Goal: Transaction & Acquisition: Purchase product/service

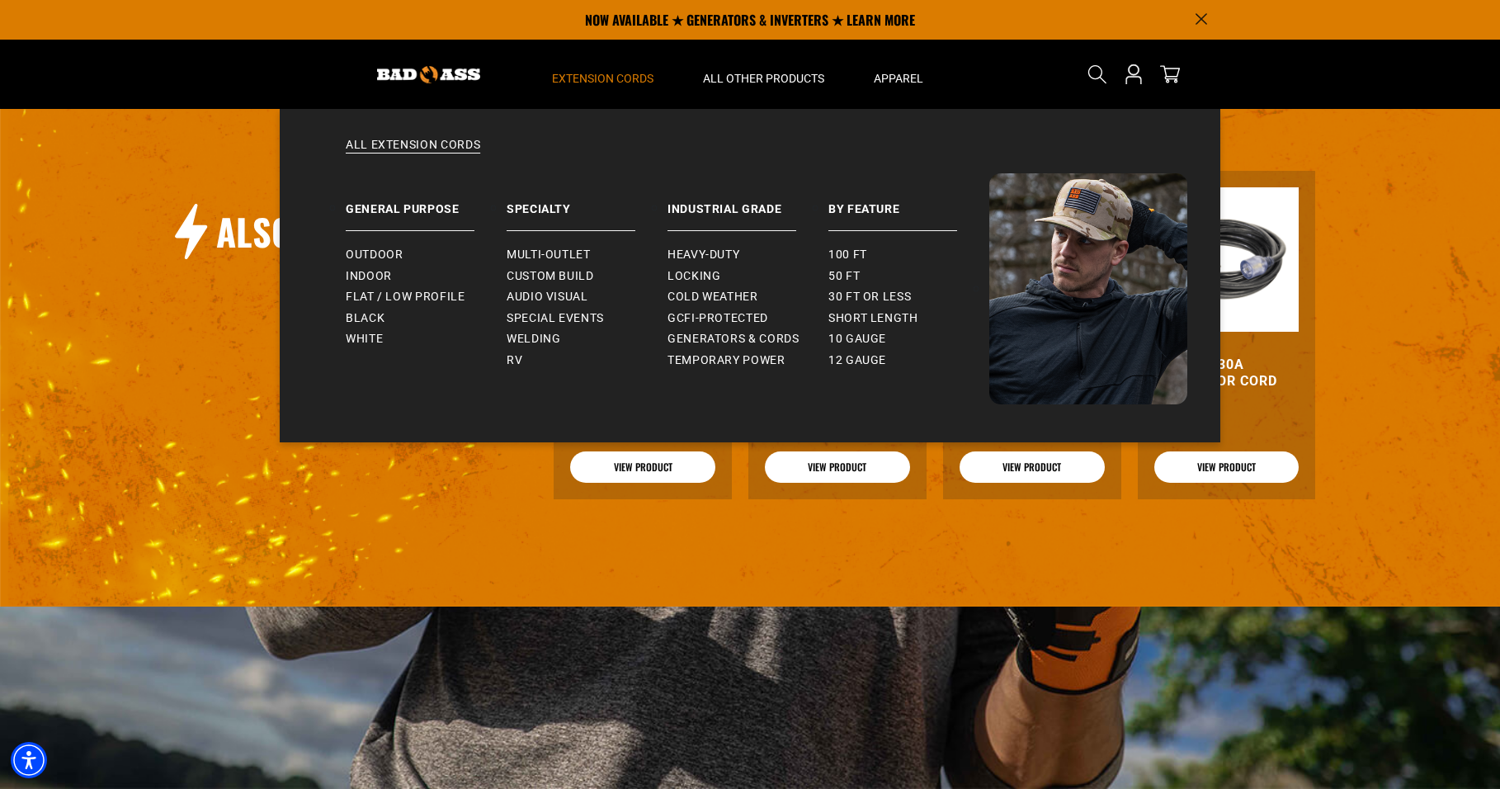
click at [629, 63] on summary "Extension Cords" at bounding box center [602, 74] width 151 height 69
click at [394, 249] on span "Outdoor" at bounding box center [374, 255] width 57 height 15
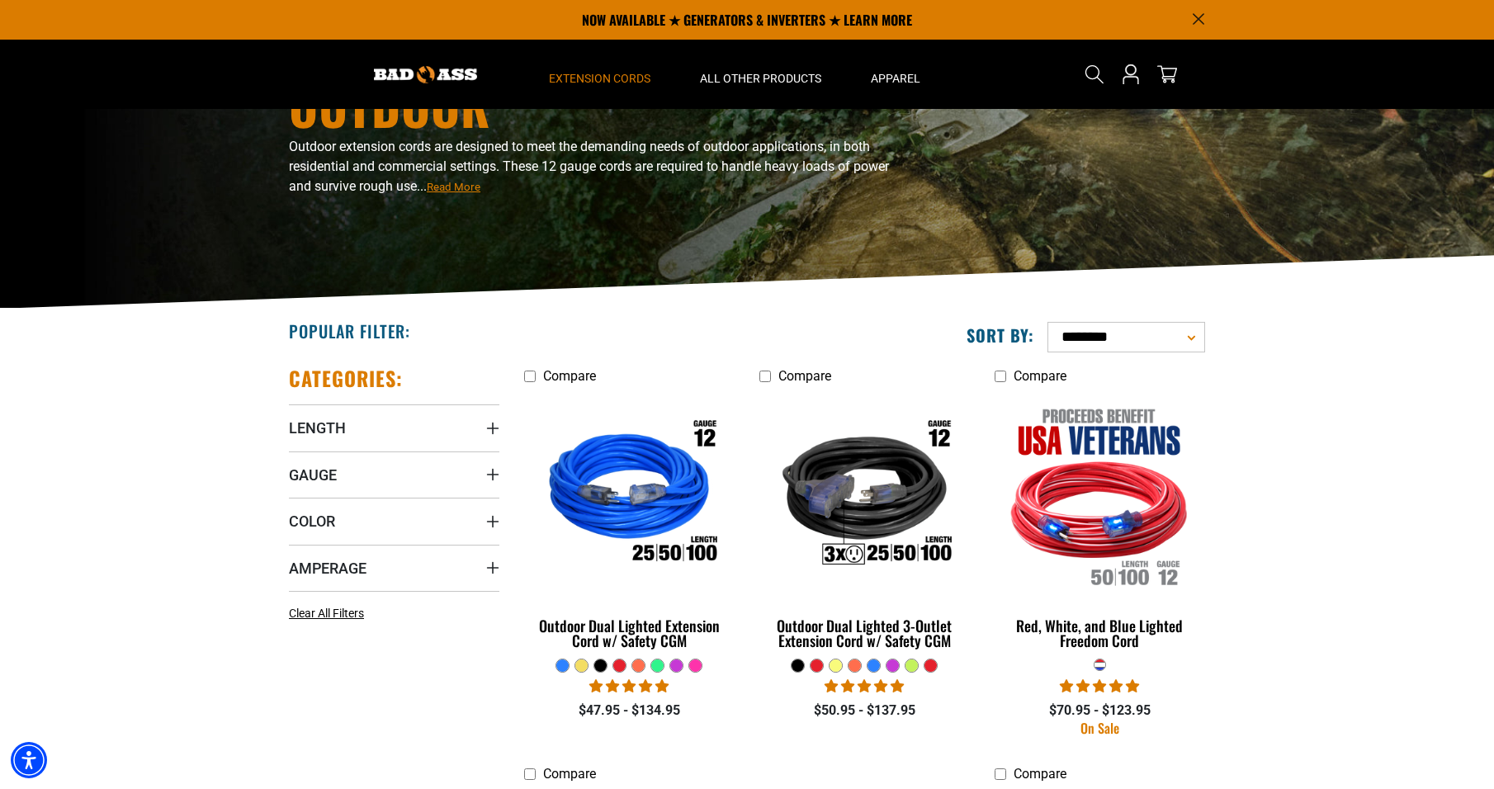
scroll to position [83, 0]
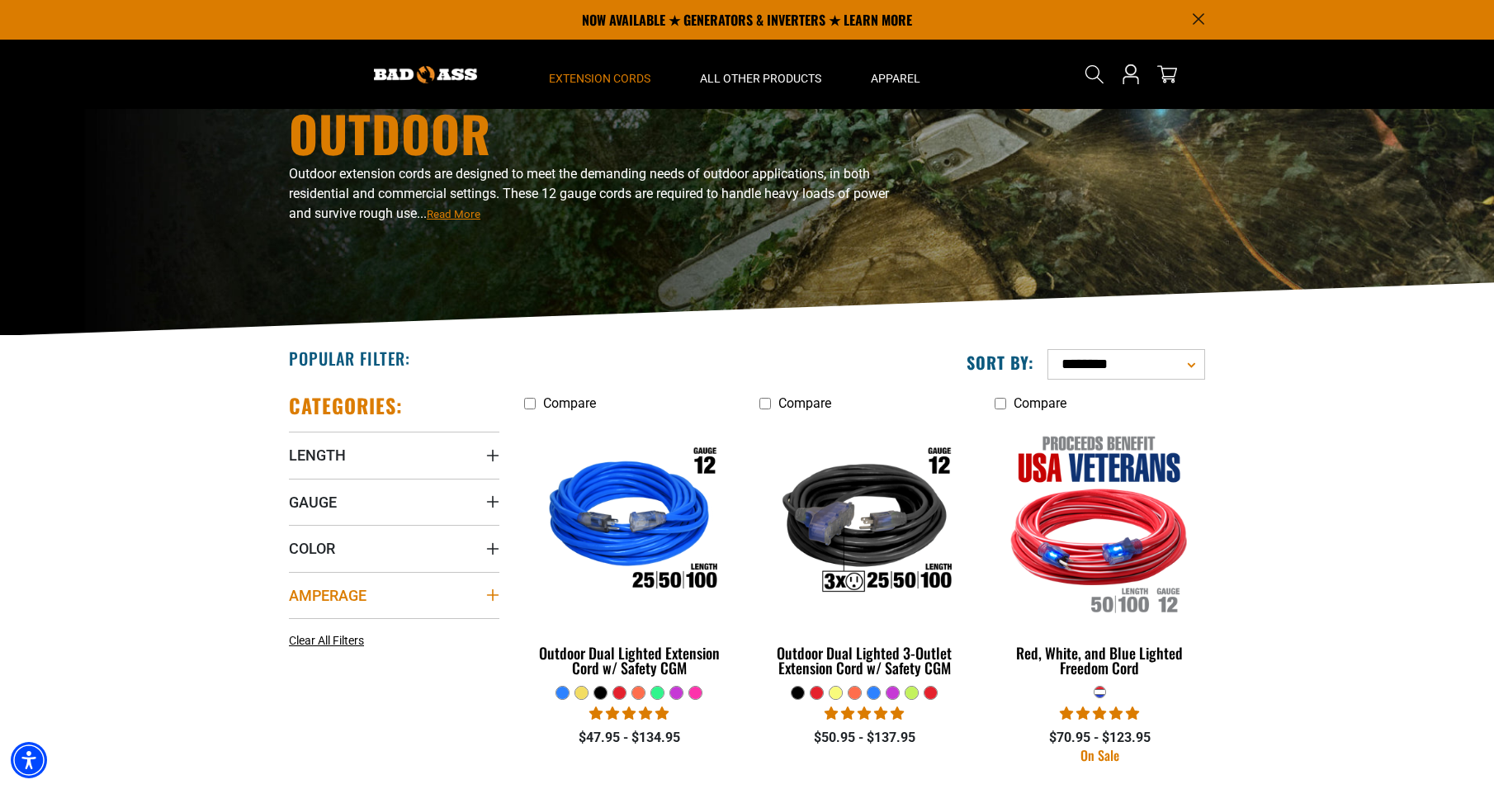
click at [450, 580] on summary "Amperage" at bounding box center [394, 595] width 210 height 46
